Goal: Use online tool/utility: Utilize a website feature to perform a specific function

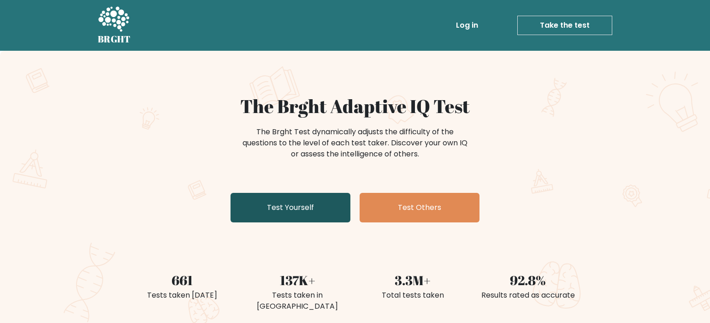
click at [272, 204] on link "Test Yourself" at bounding box center [290, 207] width 120 height 29
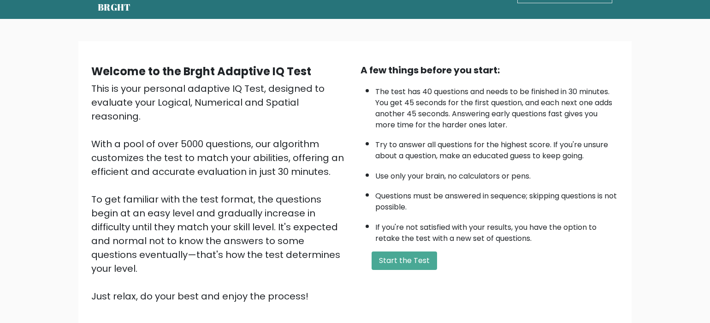
scroll to position [47, 0]
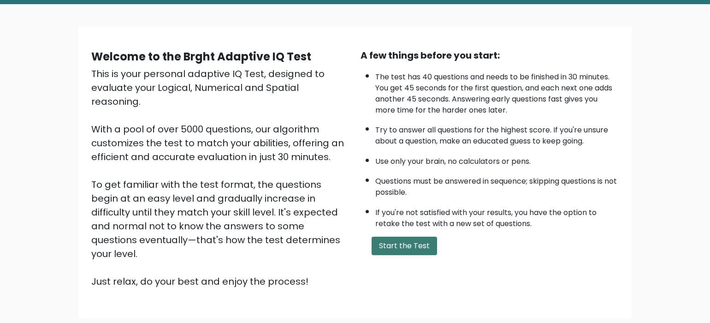
click at [393, 255] on button "Start the Test" at bounding box center [403, 245] width 65 height 18
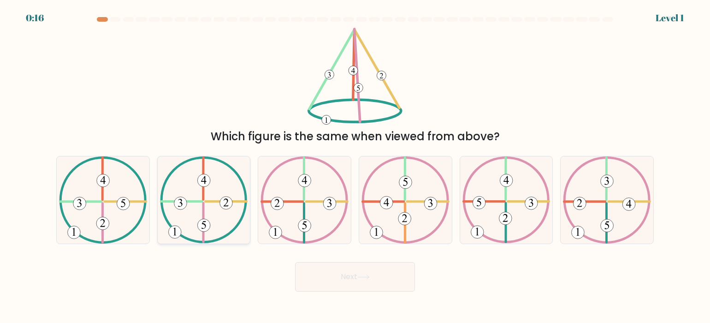
click at [209, 191] on icon at bounding box center [204, 199] width 88 height 87
click at [355, 166] on input "b." at bounding box center [355, 163] width 0 height 5
radio input "true"
click at [354, 287] on button "Next" at bounding box center [355, 276] width 120 height 29
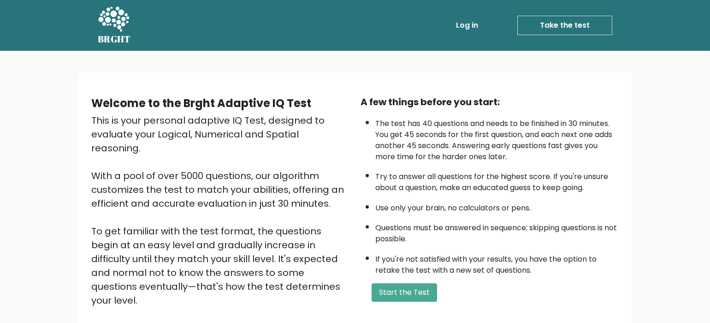
scroll to position [47, 0]
